Goal: Information Seeking & Learning: Learn about a topic

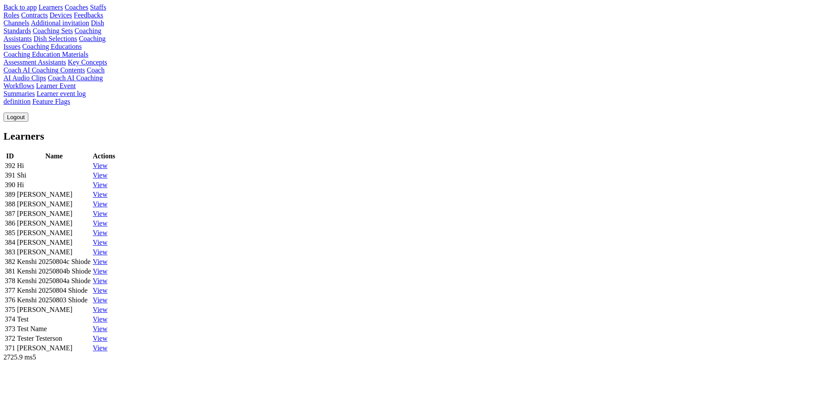
scroll to position [236, 0]
click at [86, 105] on link "Learner event log definition" at bounding box center [44, 97] width 82 height 15
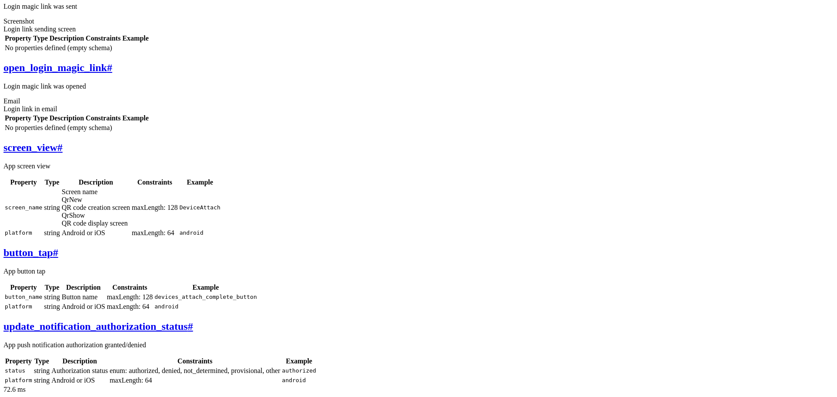
scroll to position [278, 0]
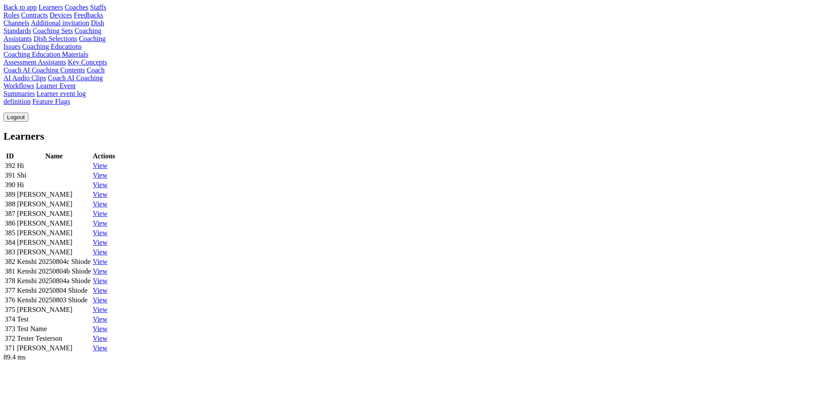
click at [116, 162] on div "View" at bounding box center [104, 166] width 23 height 8
click at [108, 162] on link "View" at bounding box center [100, 165] width 15 height 7
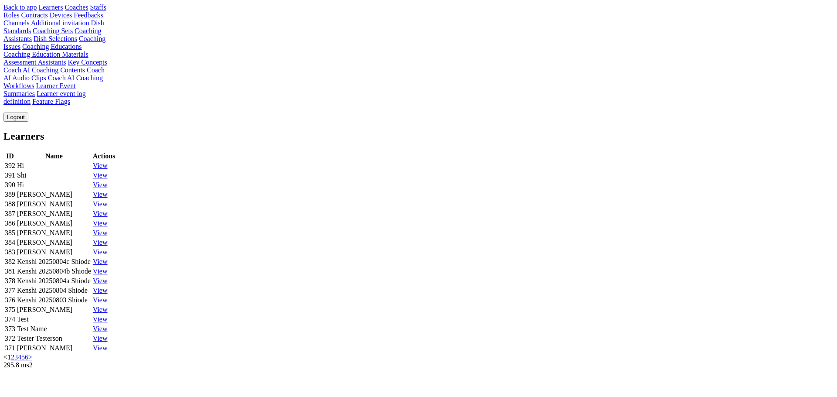
click at [14, 353] on link "2" at bounding box center [12, 356] width 3 height 7
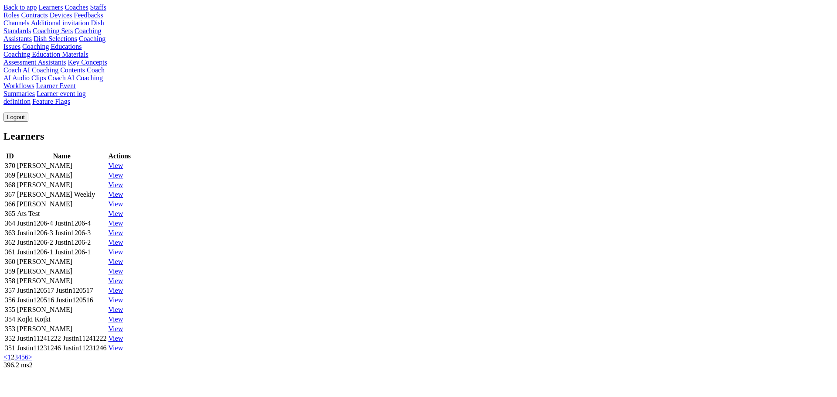
click at [123, 162] on link "View" at bounding box center [116, 165] width 15 height 7
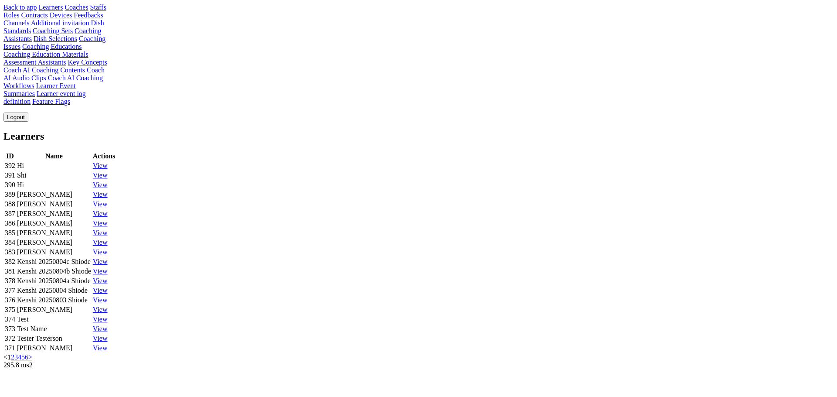
click at [108, 162] on link "View" at bounding box center [100, 165] width 15 height 7
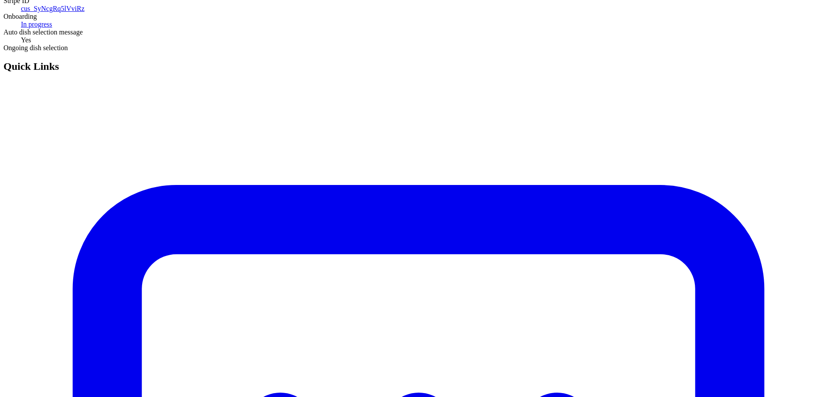
scroll to position [192, 0]
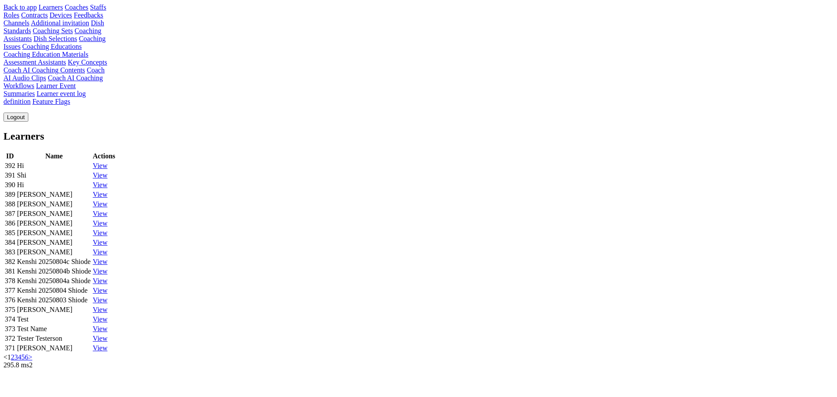
scroll to position [236, 0]
click at [86, 105] on link "Learner event log definition" at bounding box center [44, 97] width 82 height 15
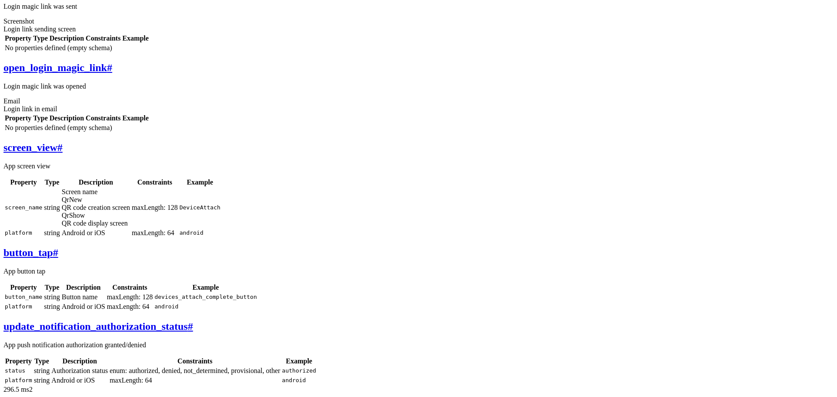
scroll to position [477, 0]
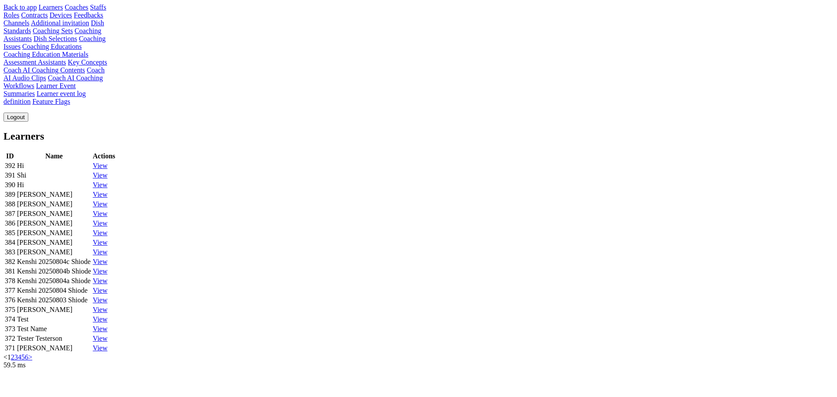
scroll to position [236, 0]
click at [86, 105] on link "Learner event log definition" at bounding box center [44, 97] width 82 height 15
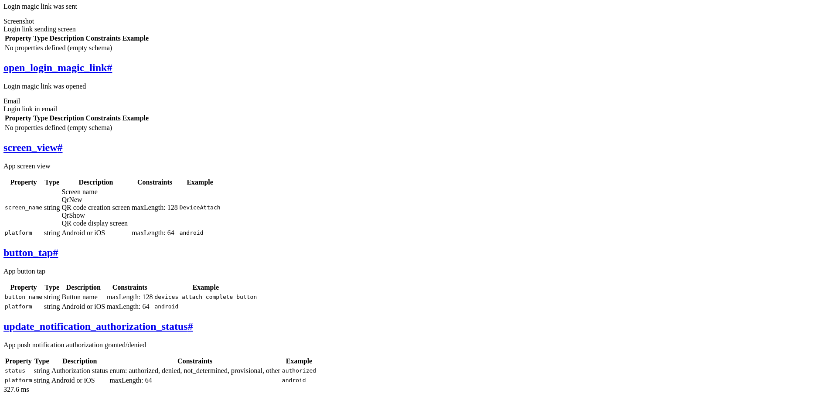
scroll to position [460, 0]
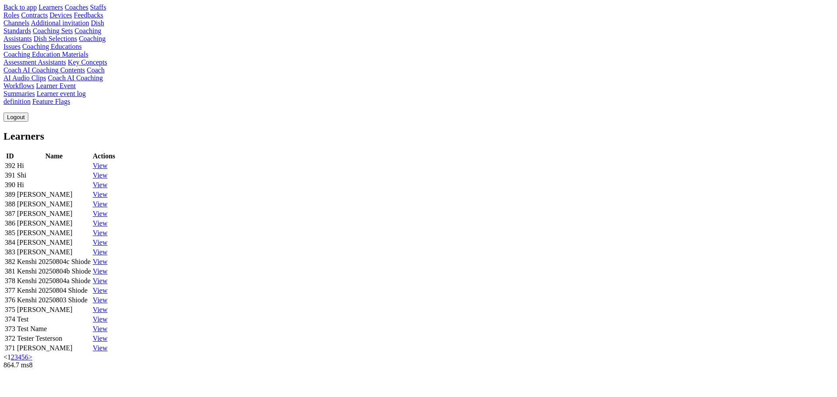
click at [92, 171] on td "Shi" at bounding box center [54, 175] width 75 height 9
click at [422, 130] on div "Learners ID Name Actions 392 Hi View 391 Shi View 390 Hi View 389 Ken View 388 …" at bounding box center [418, 245] width 830 height 231
click at [14, 353] on link "2" at bounding box center [12, 356] width 3 height 7
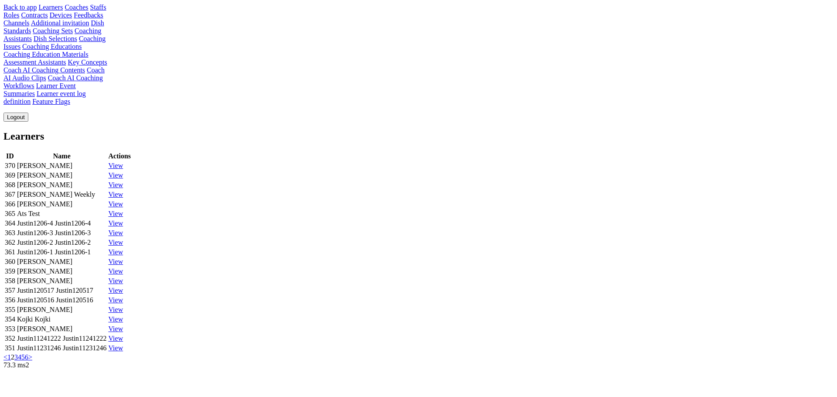
scroll to position [236, 0]
click at [18, 353] on link "3" at bounding box center [15, 356] width 3 height 7
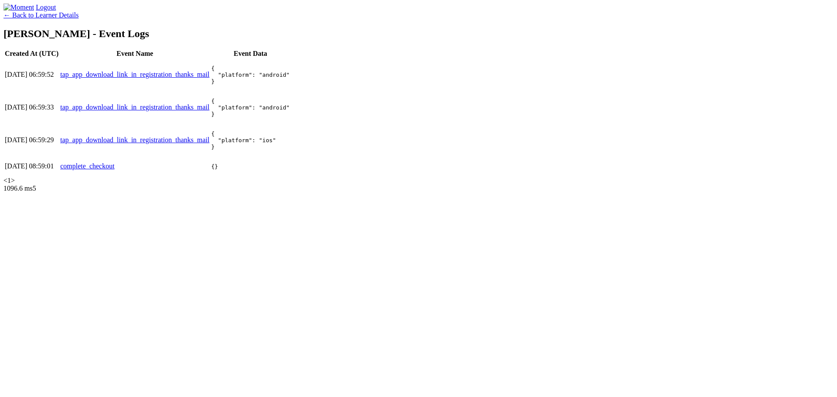
click at [78, 19] on link "← Back to Learner Details" at bounding box center [40, 14] width 75 height 7
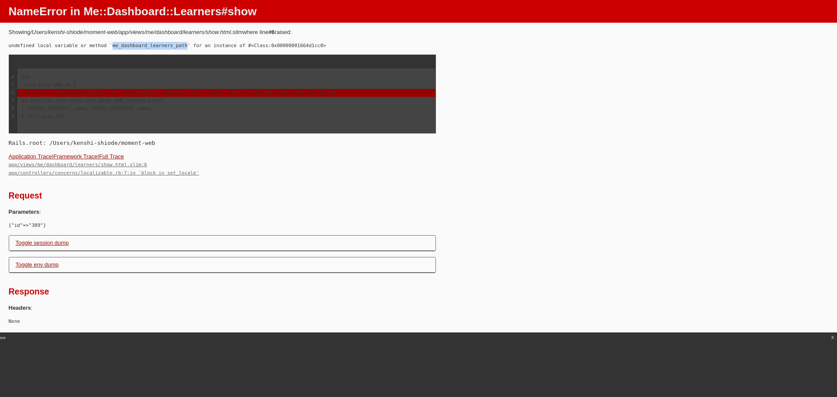
drag, startPoint x: 187, startPoint y: 47, endPoint x: 112, endPoint y: 46, distance: 75.0
click at [112, 46] on code "undefined local variable or method `me_dashboard_learners_path' for an instance…" at bounding box center [167, 46] width 317 height 6
copy code "me_dashboard_learners_path"
click at [381, 128] on pre "div .text-gray-600.mb-1 = link_to "← Back to Learner List", me_dashboard_learne…" at bounding box center [226, 101] width 418 height 64
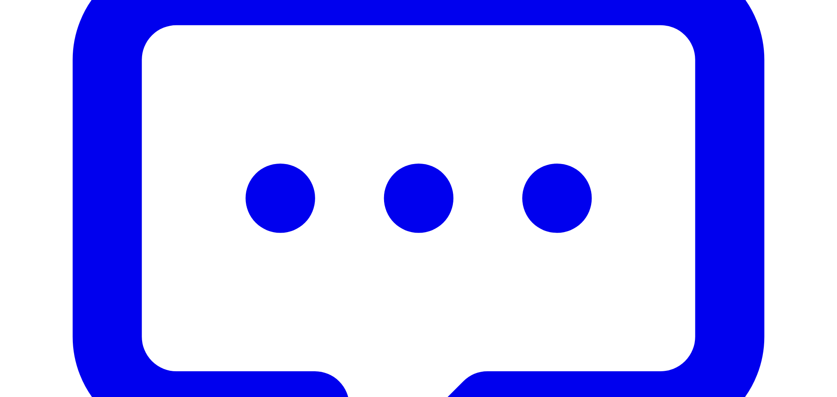
scroll to position [355, 0]
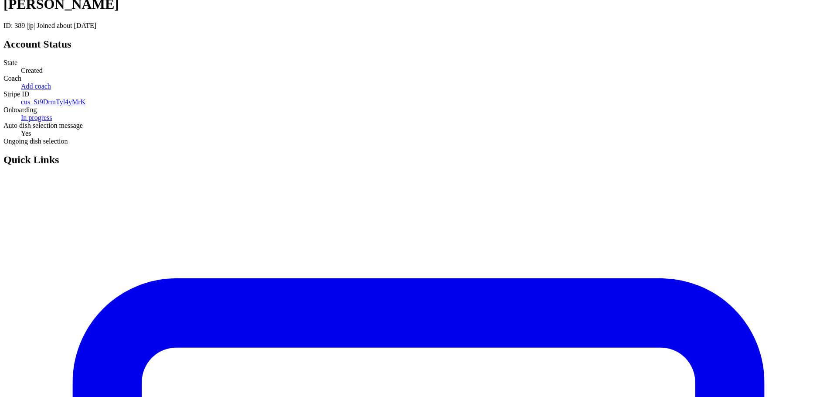
scroll to position [0, 0]
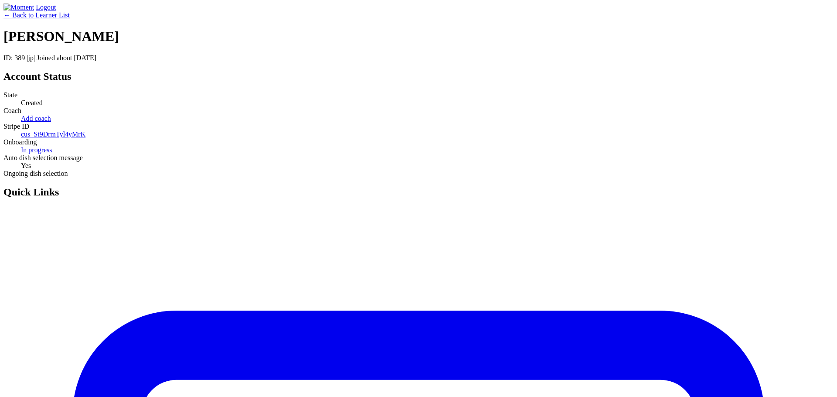
click at [70, 19] on link "← Back to Learner List" at bounding box center [36, 14] width 66 height 7
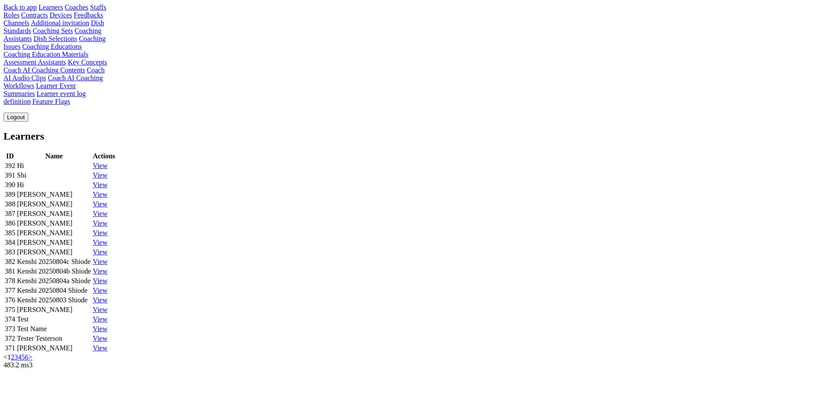
click at [108, 171] on link "View" at bounding box center [100, 174] width 15 height 7
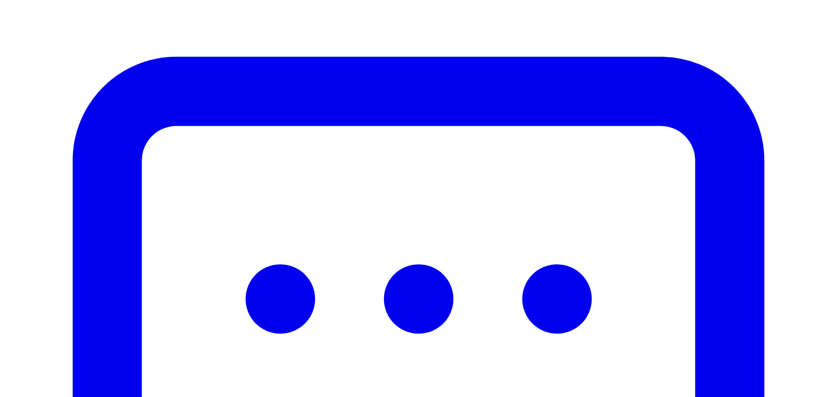
scroll to position [252, 0]
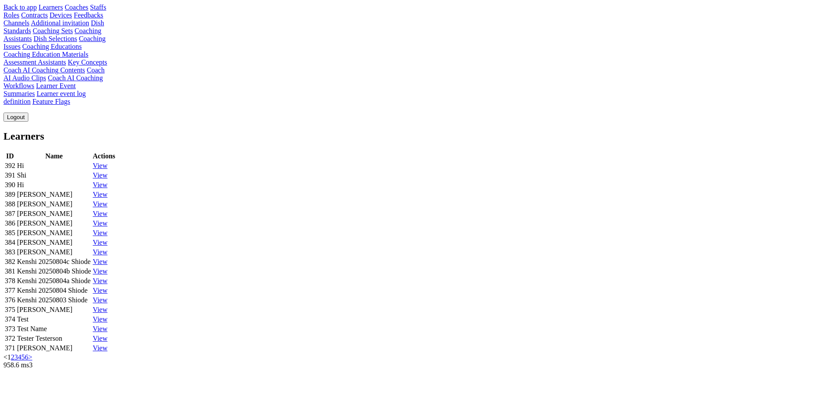
click at [108, 162] on link "View" at bounding box center [100, 165] width 15 height 7
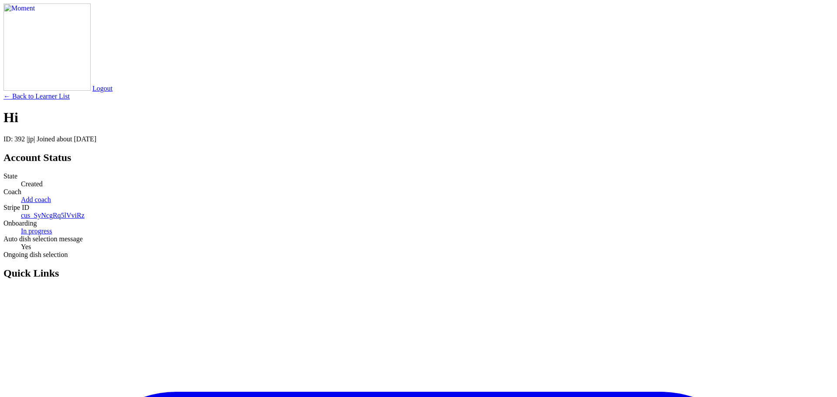
click at [70, 92] on link "← Back to Learner List" at bounding box center [36, 95] width 66 height 7
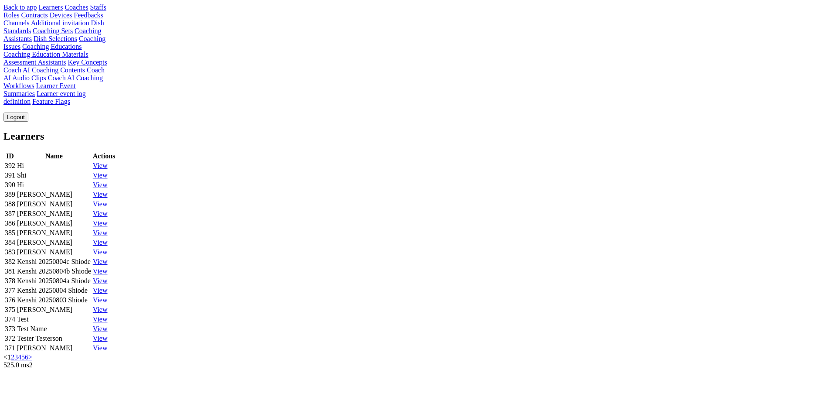
scroll to position [236, 0]
click at [14, 353] on link "2" at bounding box center [12, 356] width 3 height 7
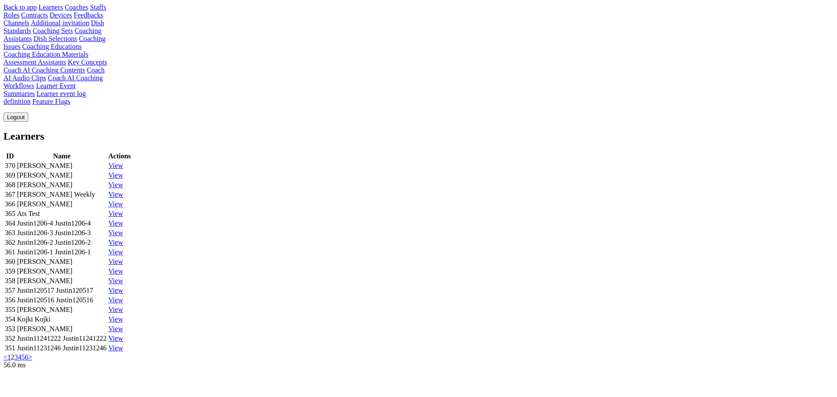
scroll to position [236, 0]
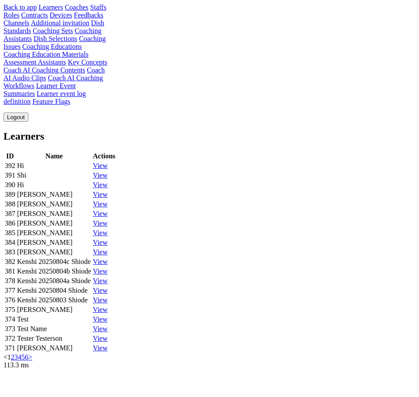
scroll to position [236, 0]
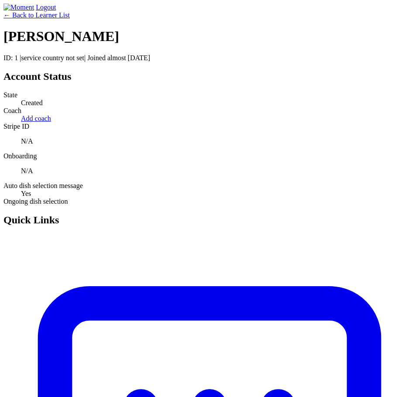
click at [68, 19] on link "← Back to Learner List" at bounding box center [36, 14] width 66 height 7
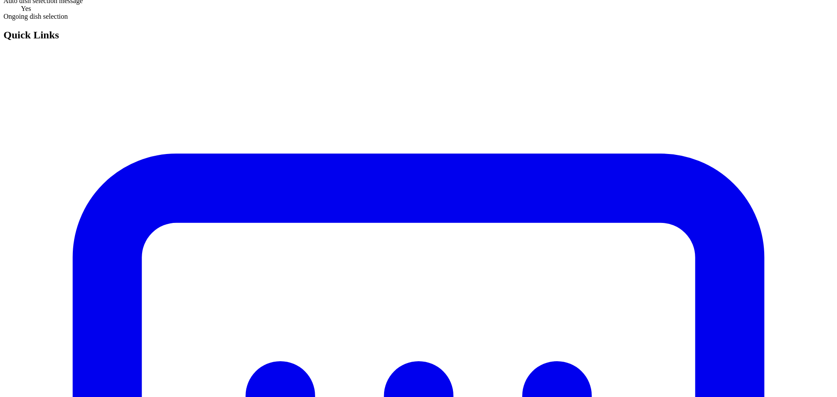
scroll to position [167, 0]
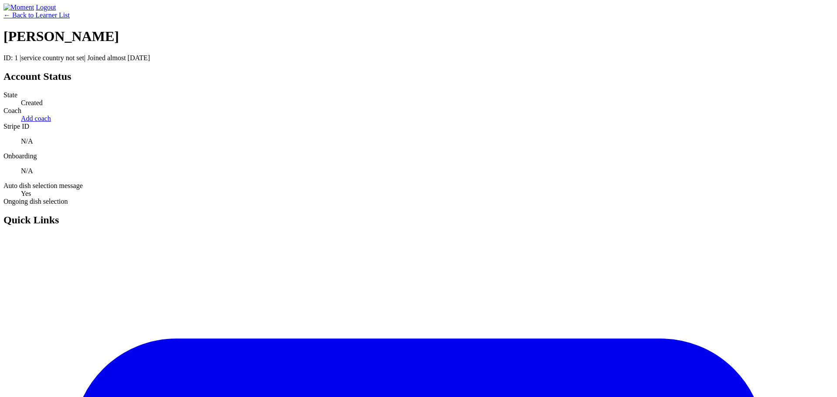
scroll to position [167, 0]
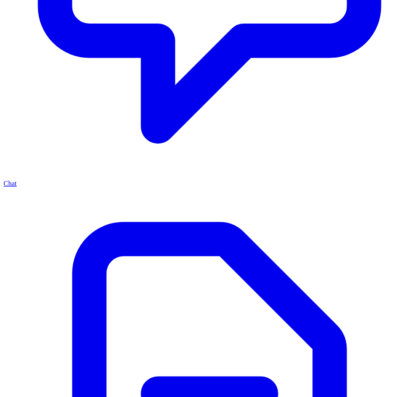
scroll to position [476, 0]
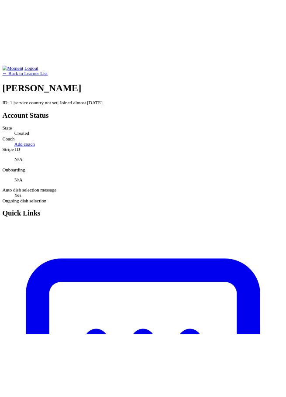
scroll to position [476, 0]
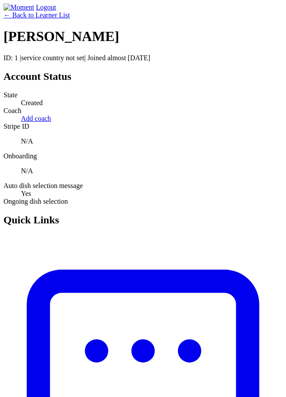
scroll to position [476, 0]
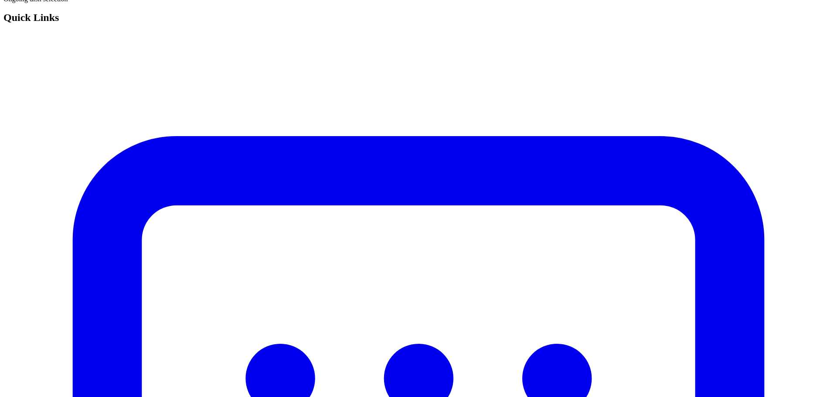
scroll to position [184, 0]
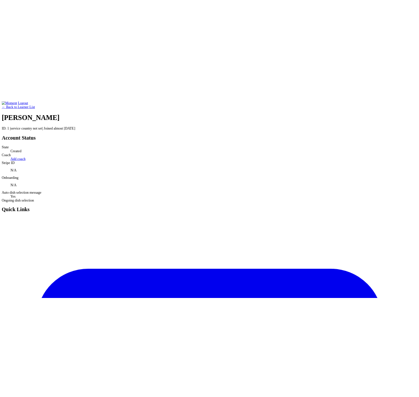
scroll to position [184, 0]
